Goal: Task Accomplishment & Management: Manage account settings

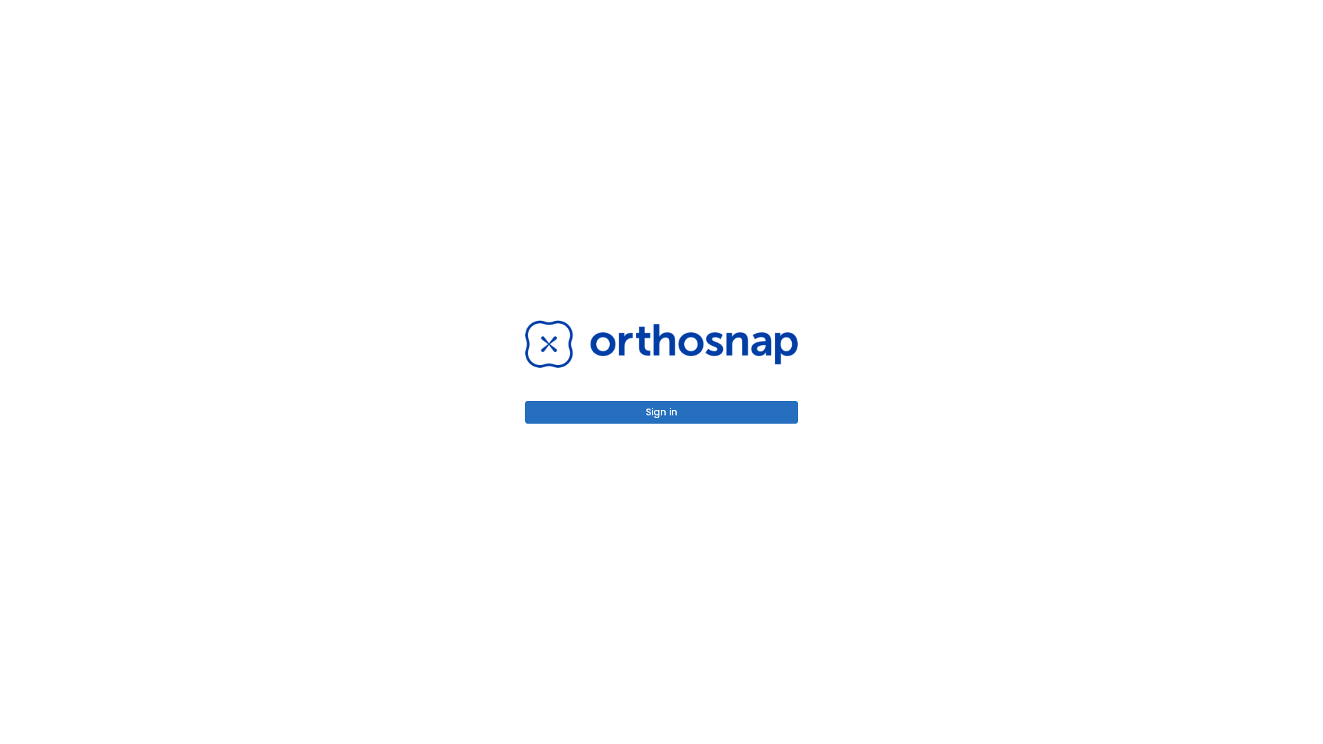
click at [661, 412] on button "Sign in" at bounding box center [661, 412] width 273 height 23
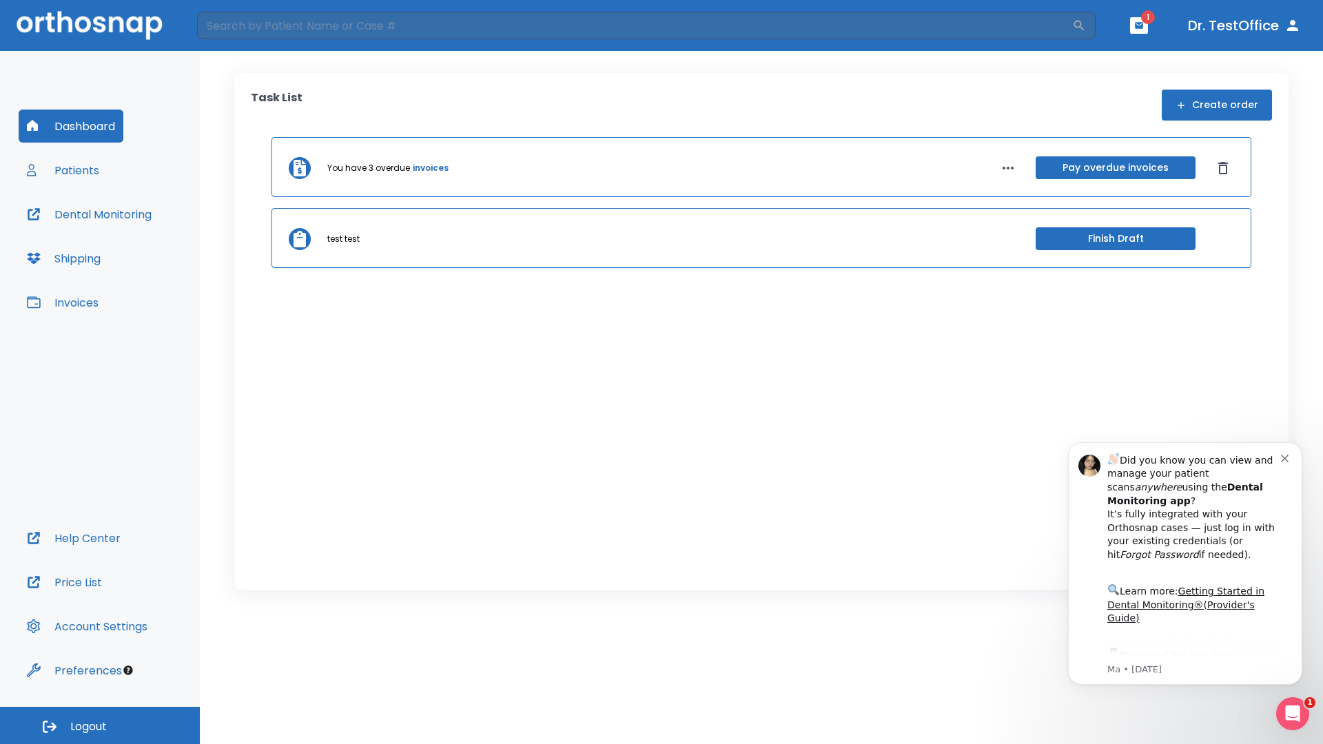
click at [100, 725] on span "Logout" at bounding box center [88, 726] width 37 height 15
